Goal: Task Accomplishment & Management: Use online tool/utility

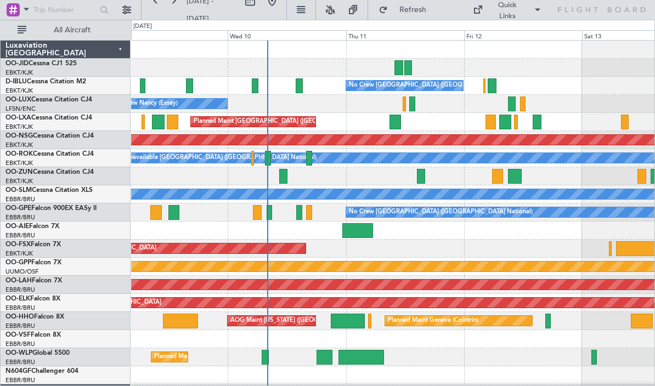
click at [339, 9] on button at bounding box center [330, 10] width 18 height 18
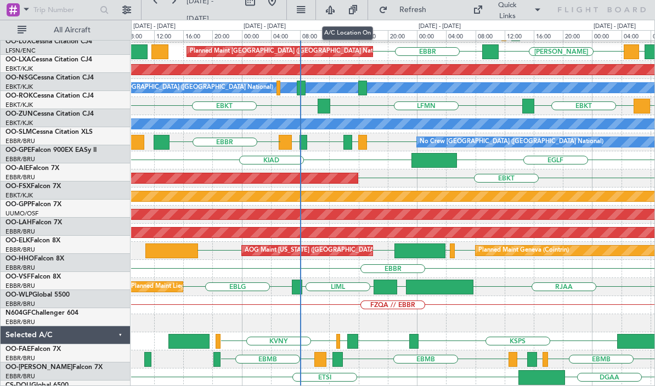
scroll to position [70, 0]
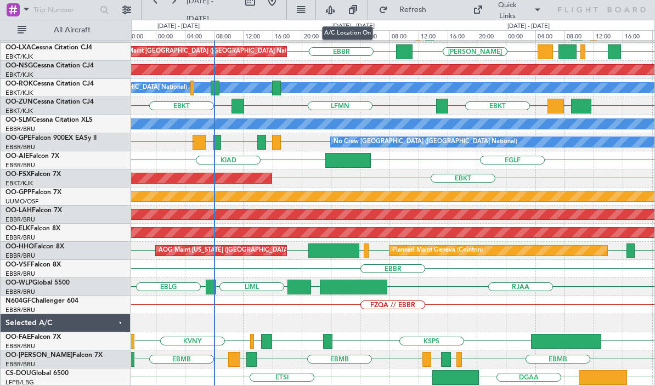
click at [213, 287] on div at bounding box center [211, 287] width 10 height 15
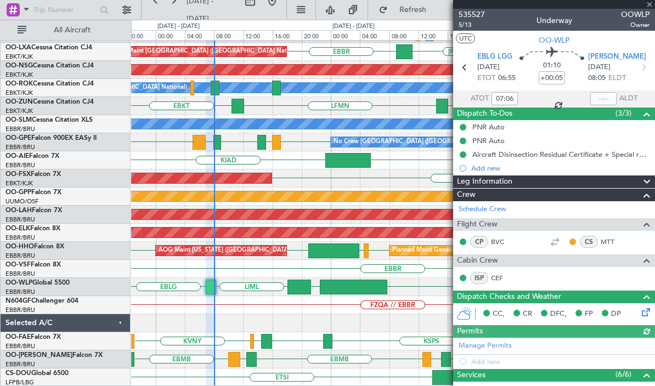
click at [650, 2] on div at bounding box center [554, 4] width 202 height 9
click at [650, 4] on span at bounding box center [649, 5] width 11 height 10
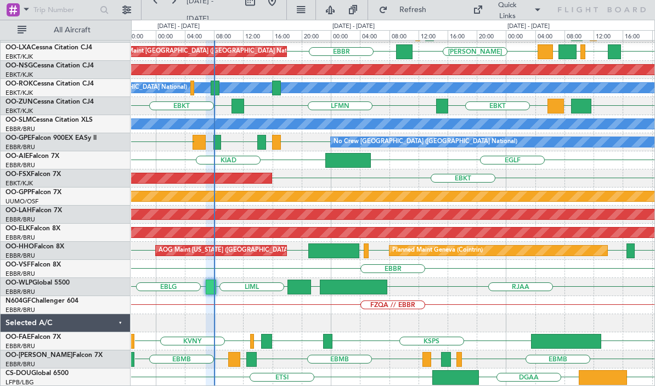
type input "0"
click at [304, 290] on div at bounding box center [299, 287] width 24 height 15
click at [306, 289] on div at bounding box center [299, 287] width 24 height 15
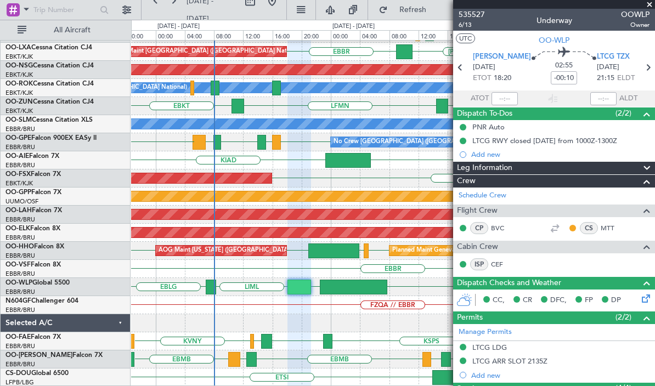
click at [650, 2] on span at bounding box center [649, 5] width 11 height 10
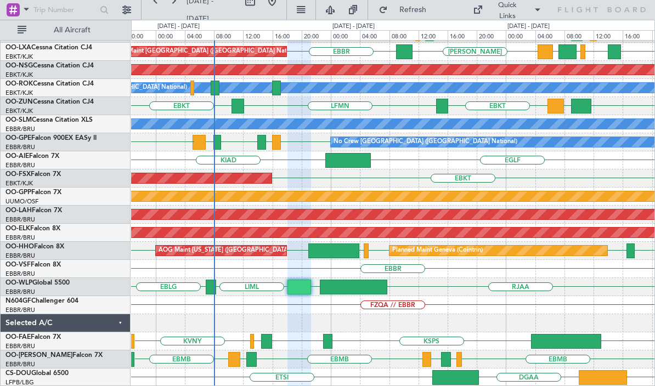
type input "0"
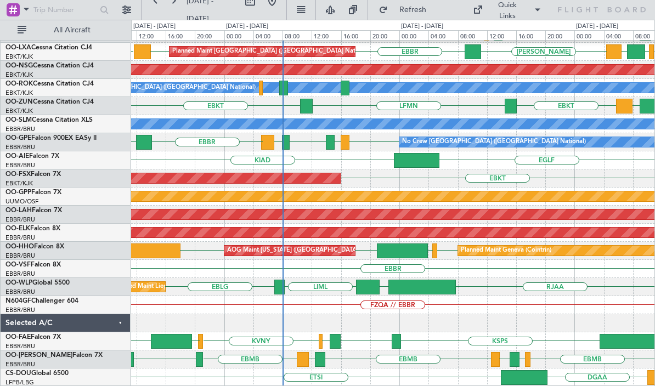
click at [321, 249] on div "AOG Maint [US_STATE] ([GEOGRAPHIC_DATA])" at bounding box center [293, 250] width 133 height 16
click at [281, 251] on div "AOG Maint [US_STATE] ([GEOGRAPHIC_DATA])" at bounding box center [293, 250] width 133 height 16
click at [280, 252] on div "AOG Maint [US_STATE] ([GEOGRAPHIC_DATA])" at bounding box center [293, 250] width 133 height 16
click at [333, 249] on div "AOG Maint [US_STATE] ([GEOGRAPHIC_DATA])" at bounding box center [289, 251] width 131 height 10
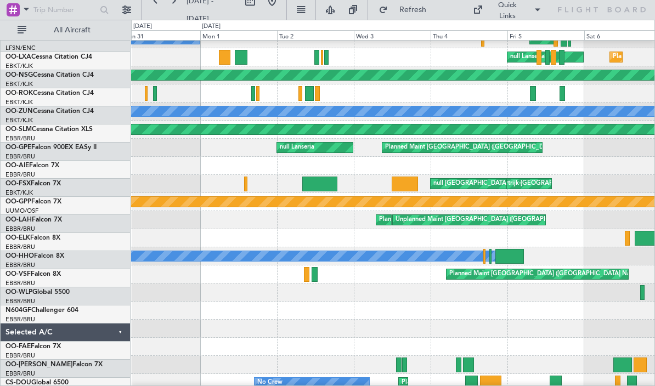
scroll to position [60, 0]
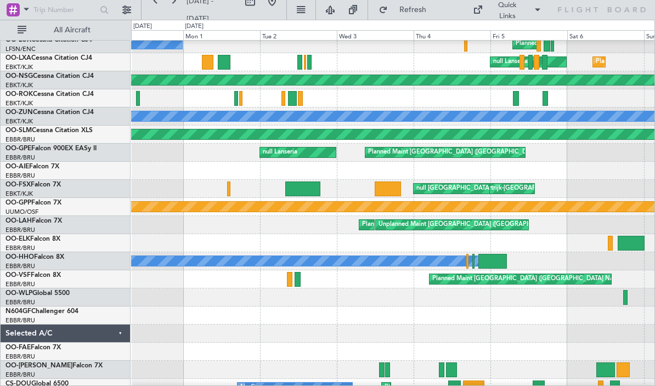
click at [281, 7] on button at bounding box center [272, 1] width 18 height 18
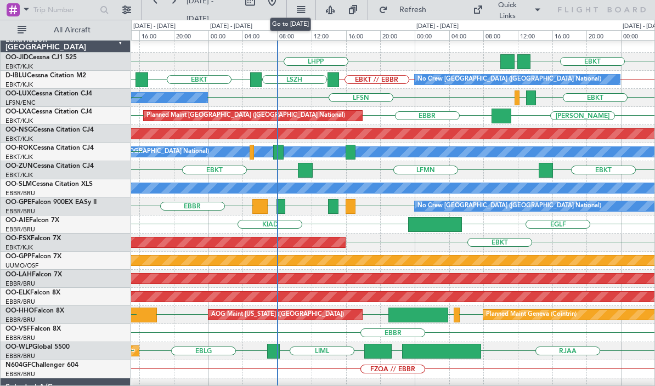
scroll to position [1, 0]
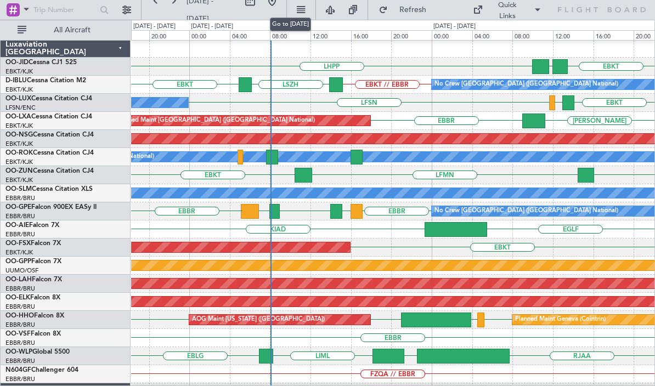
click at [269, 158] on div at bounding box center [272, 157] width 12 height 15
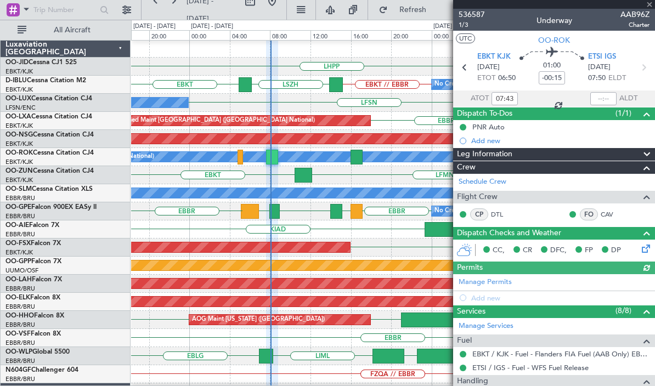
click at [303, 174] on div at bounding box center [302, 175] width 17 height 15
type input "+00:20"
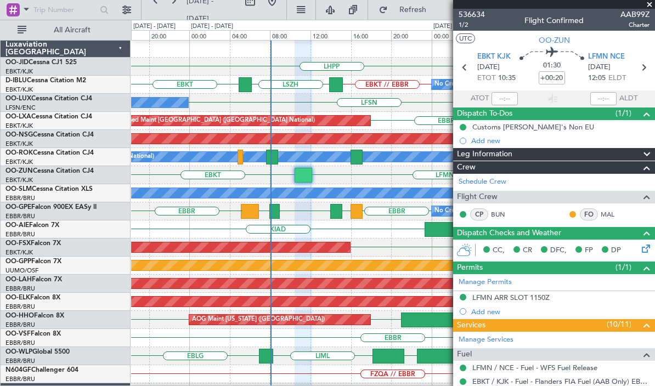
scroll to position [0, 0]
click at [648, 1] on span at bounding box center [649, 5] width 11 height 10
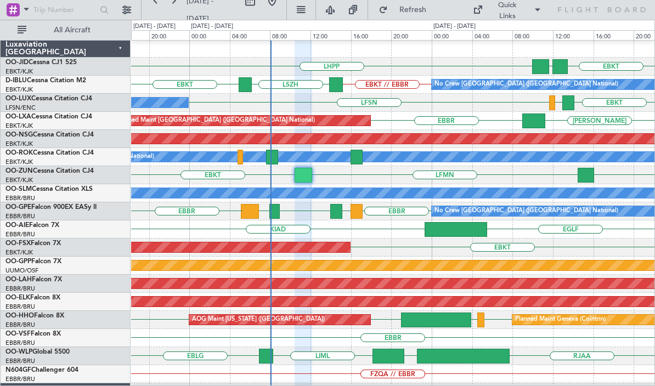
type input "0"
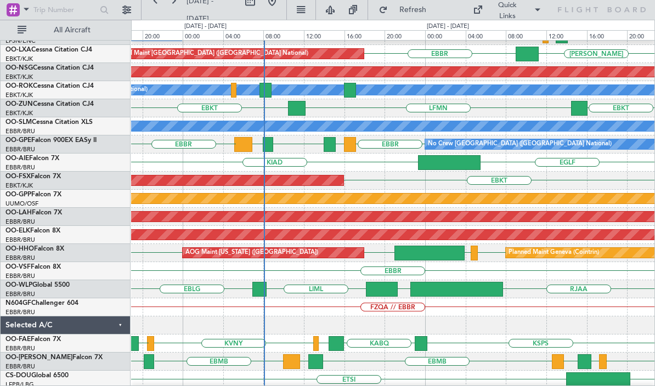
scroll to position [70, 0]
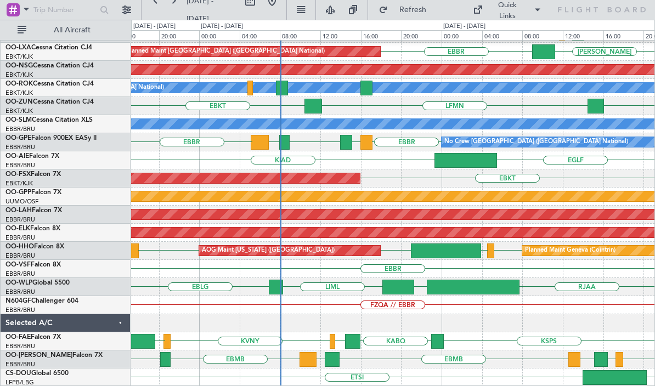
click at [466, 158] on div at bounding box center [465, 160] width 63 height 15
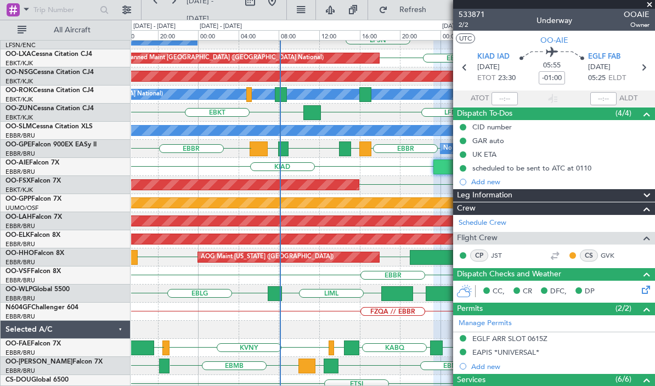
click at [445, 172] on div at bounding box center [464, 167] width 63 height 15
click at [647, 7] on span at bounding box center [649, 5] width 11 height 10
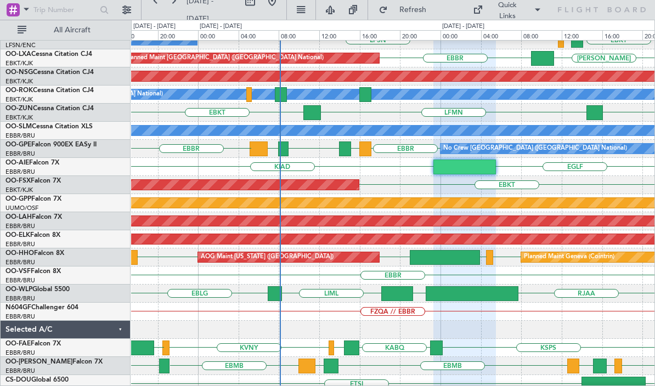
type input "0"
